Goal: Transaction & Acquisition: Book appointment/travel/reservation

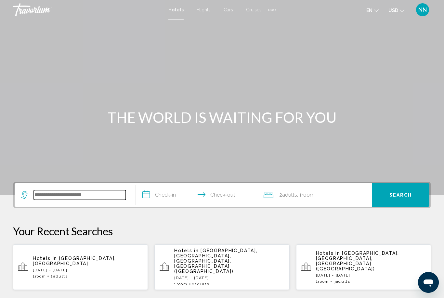
click at [102, 195] on input "Search widget" at bounding box center [80, 195] width 92 height 10
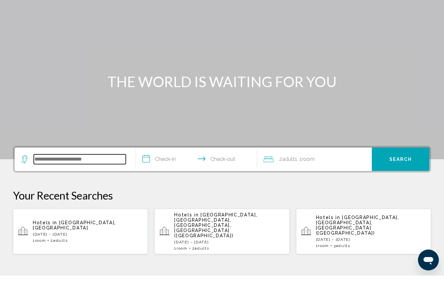
scroll to position [138, 0]
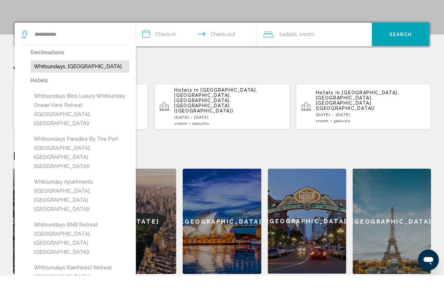
click at [73, 83] on button "Whitsundays, [GEOGRAPHIC_DATA]" at bounding box center [80, 89] width 99 height 12
type input "**********"
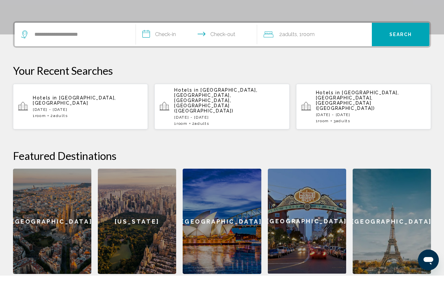
click at [161, 45] on input "**********" at bounding box center [198, 57] width 124 height 25
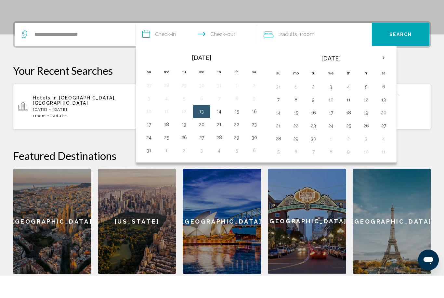
scroll to position [160, 0]
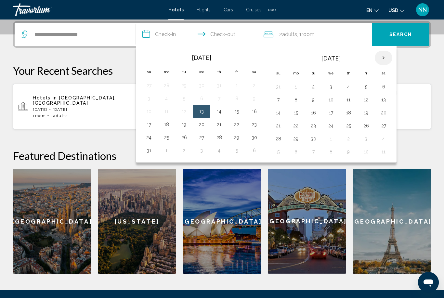
click at [382, 52] on th "Next month" at bounding box center [384, 58] width 18 height 14
click at [381, 59] on th "Next month" at bounding box center [384, 58] width 18 height 14
click at [295, 138] on button "29" at bounding box center [295, 138] width 10 height 9
click at [331, 88] on button "3" at bounding box center [331, 86] width 10 height 9
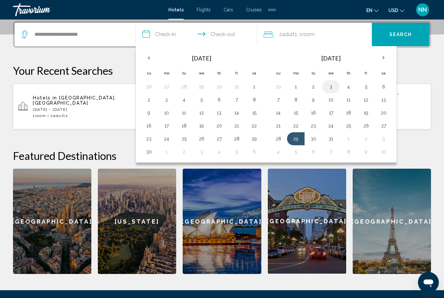
type input "**********"
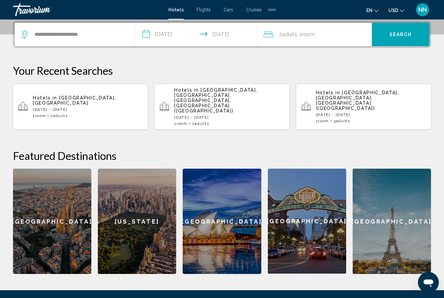
click at [290, 38] on span "2 Adult Adults" at bounding box center [288, 34] width 18 height 9
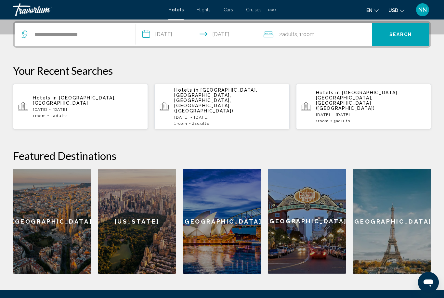
click at [362, 66] on p "Your Recent Searches" at bounding box center [222, 70] width 418 height 13
click at [331, 26] on div "2 Adult Adults , 1 Room rooms" at bounding box center [317, 34] width 108 height 23
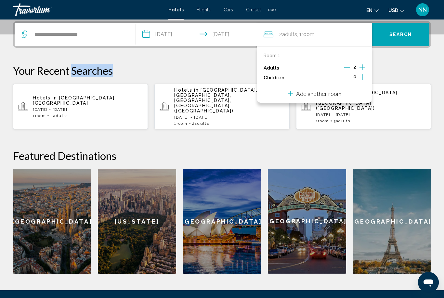
click at [361, 65] on icon "Increment adults" at bounding box center [362, 67] width 6 height 8
click at [343, 66] on div "Adults 6" at bounding box center [314, 68] width 102 height 10
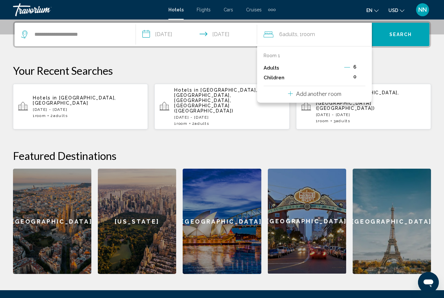
click at [350, 70] on button "Decrement adults" at bounding box center [347, 68] width 6 height 8
click at [395, 33] on span "Search" at bounding box center [400, 34] width 23 height 5
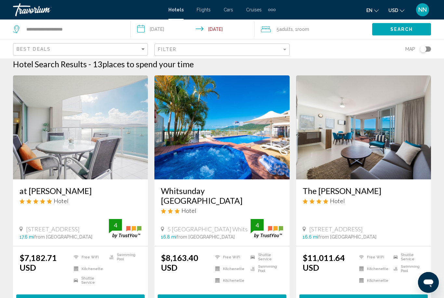
scroll to position [6, 0]
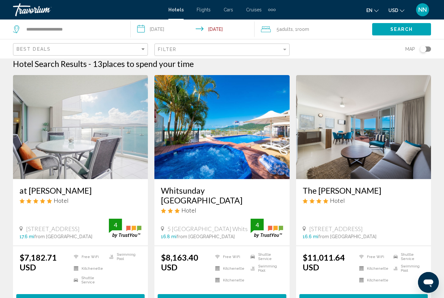
click at [206, 53] on div "Filter" at bounding box center [222, 50] width 129 height 12
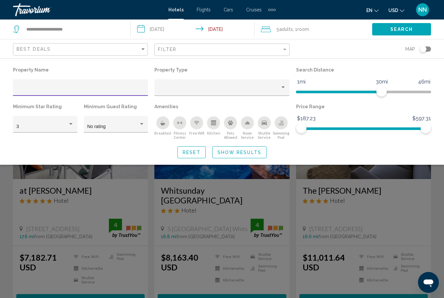
scroll to position [6, 0]
click at [195, 49] on div "Filter" at bounding box center [219, 49] width 123 height 5
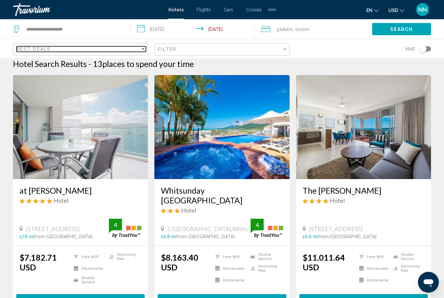
click at [111, 51] on div "Best Deals" at bounding box center [78, 48] width 123 height 5
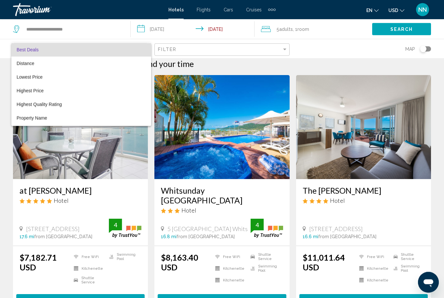
scroll to position [6, 0]
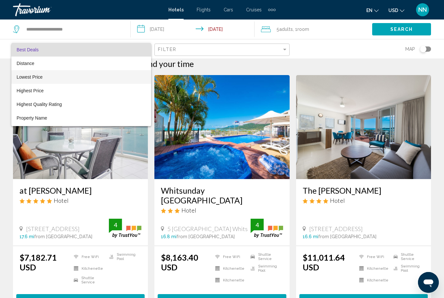
click at [95, 82] on span "Lowest Price" at bounding box center [81, 77] width 129 height 14
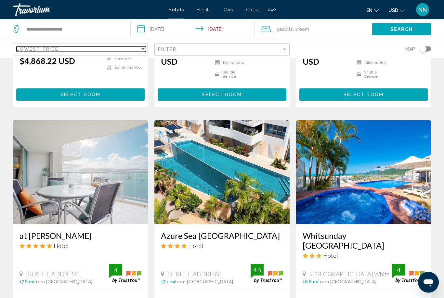
scroll to position [212, 0]
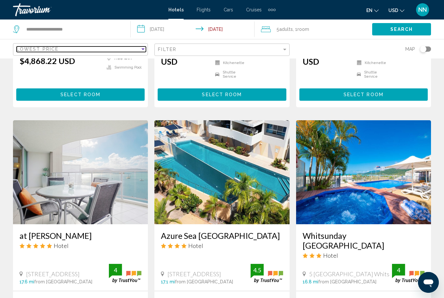
click at [64, 51] on div "Lowest Price" at bounding box center [78, 48] width 123 height 5
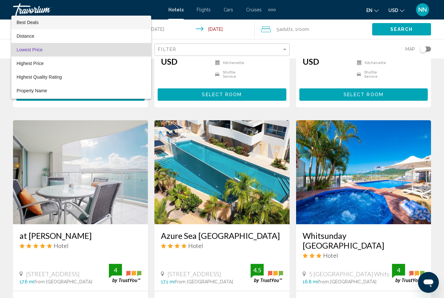
click at [64, 22] on span "Best Deals" at bounding box center [81, 23] width 129 height 14
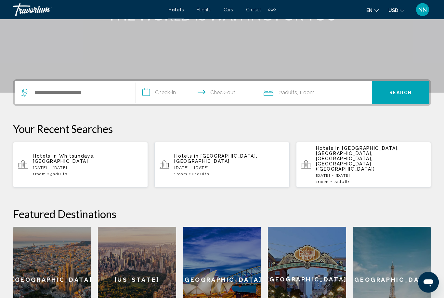
scroll to position [102, 0]
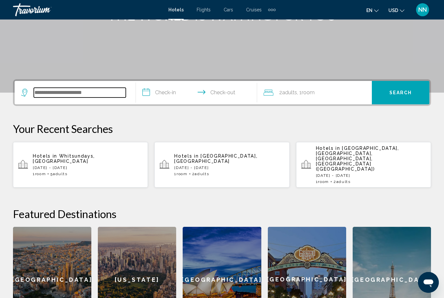
click at [65, 96] on input "Search widget" at bounding box center [80, 93] width 92 height 10
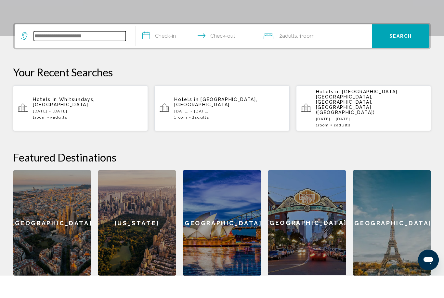
scroll to position [138, 0]
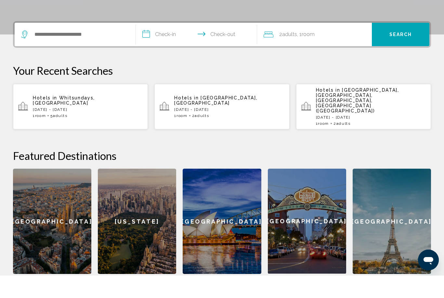
click at [78, 199] on div "[GEOGRAPHIC_DATA]" at bounding box center [52, 243] width 78 height 105
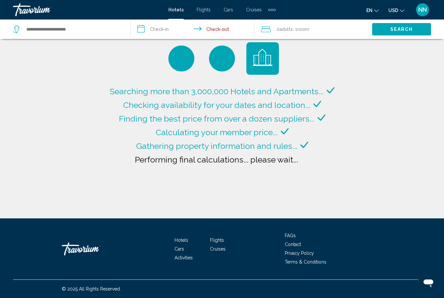
type input "**********"
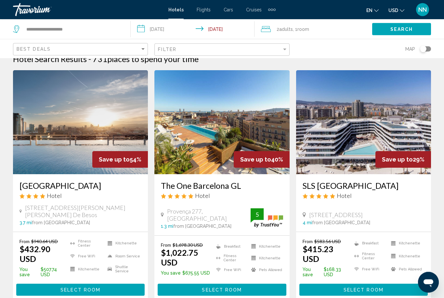
scroll to position [15, 0]
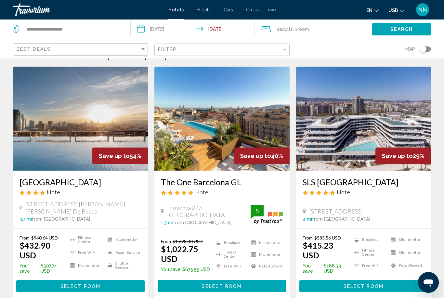
click at [103, 283] on button "Select Room" at bounding box center [80, 286] width 128 height 12
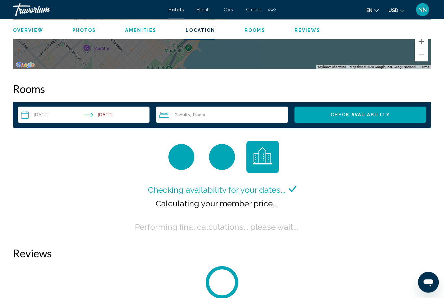
scroll to position [889, 0]
